Goal: Transaction & Acquisition: Obtain resource

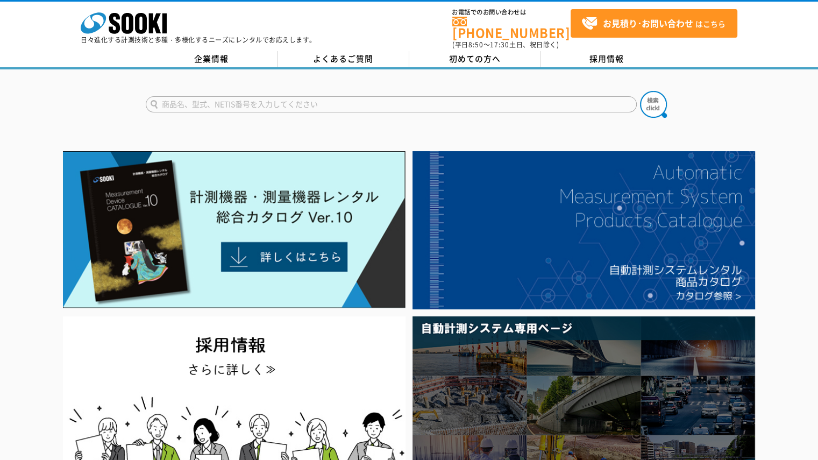
click at [60, 301] on link at bounding box center [235, 306] width 350 height 10
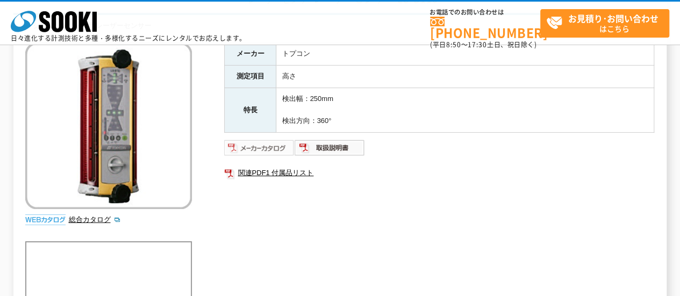
click at [280, 147] on img at bounding box center [259, 147] width 70 height 17
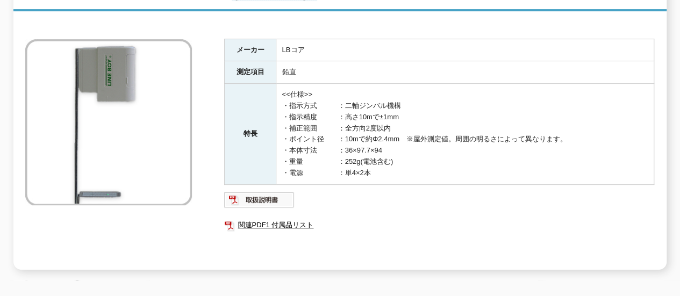
scroll to position [161, 0]
